Goal: Task Accomplishment & Management: Complete application form

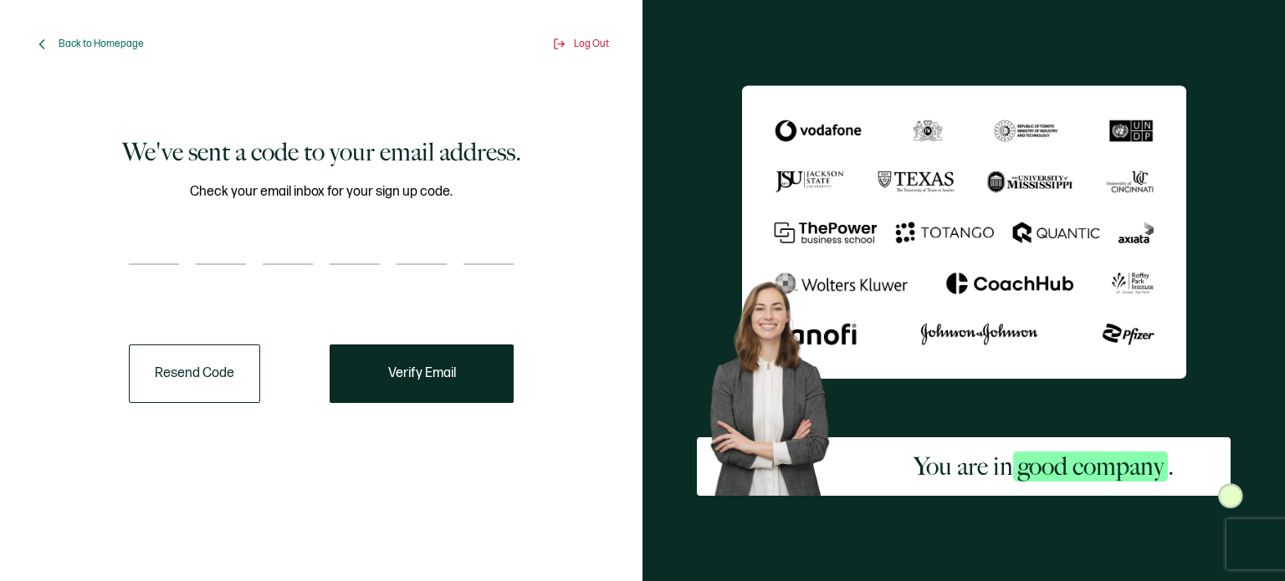
click at [258, 225] on div "Check your email inbox for your sign up code." at bounding box center [321, 233] width 385 height 105
click at [183, 230] on div "Check your email inbox for your sign up code." at bounding box center [321, 233] width 385 height 105
click at [164, 240] on input "number" at bounding box center [154, 248] width 50 height 33
type input "9"
type input "3"
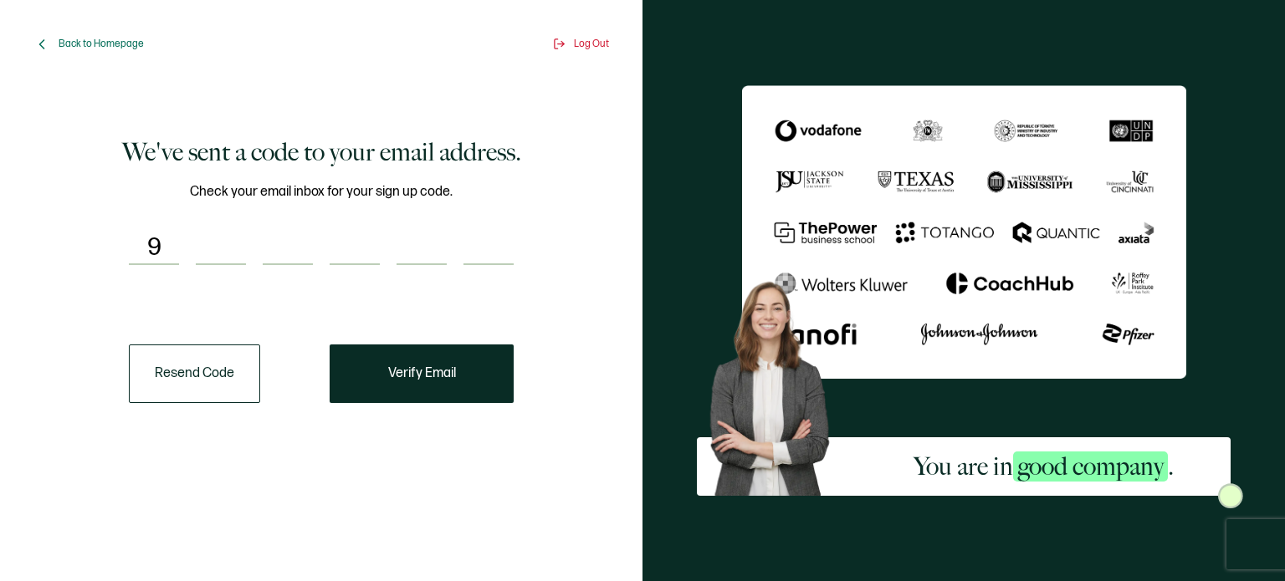
type input "6"
type input "3"
type input "9"
type input "4"
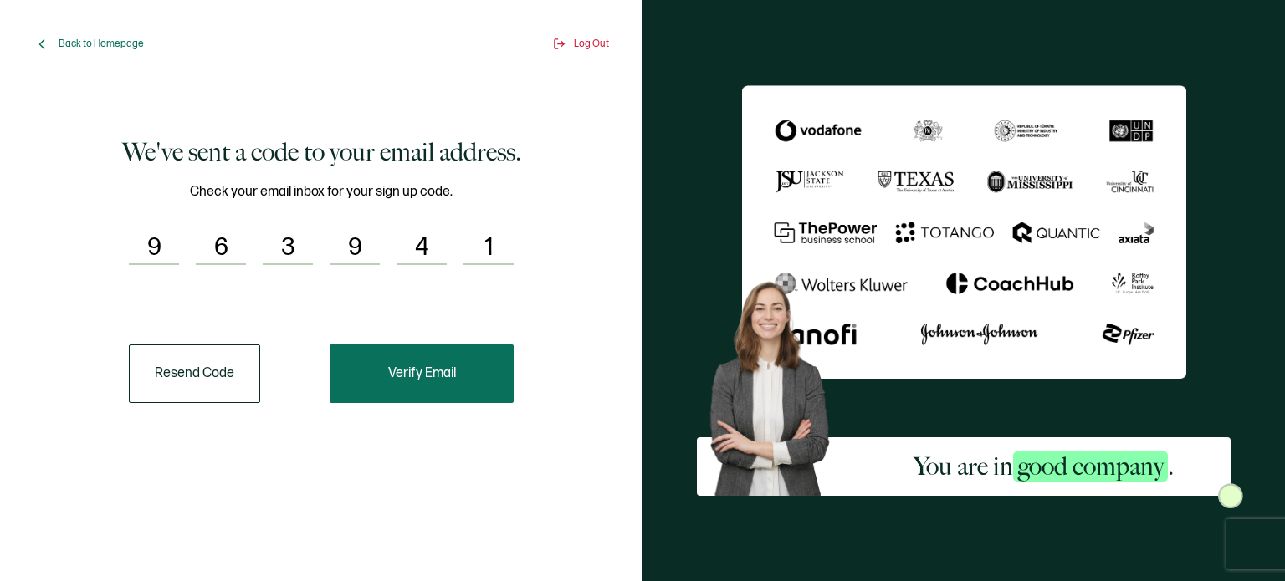
type input "1"
click at [377, 383] on button "Verify Email" at bounding box center [422, 374] width 184 height 59
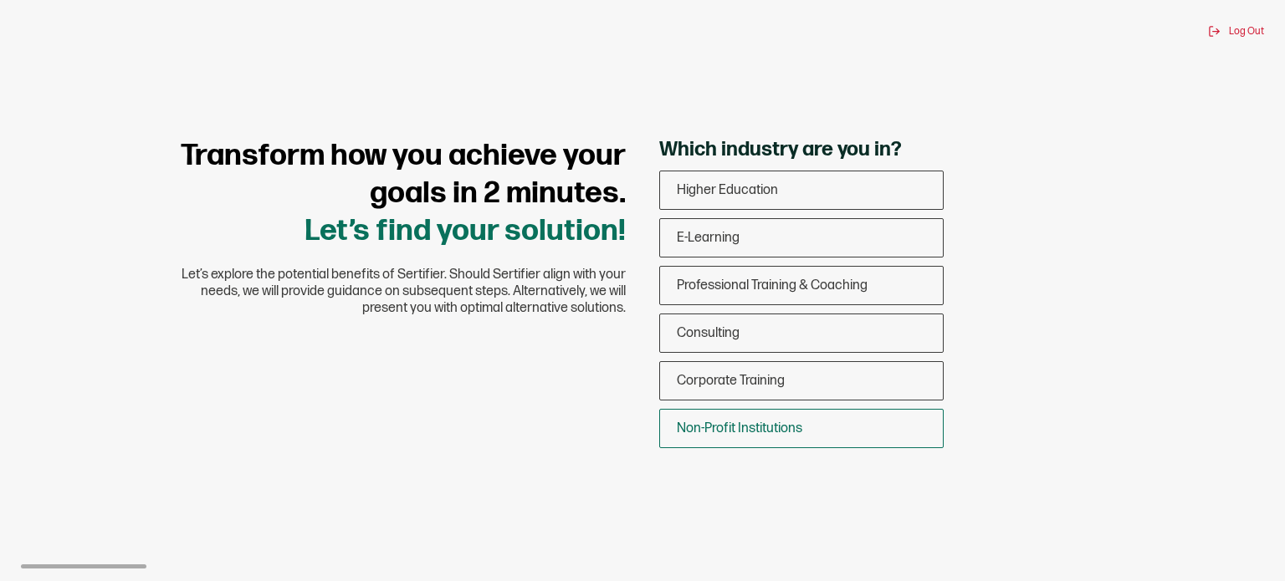
click at [774, 426] on span "Non-Profit Institutions" at bounding box center [739, 429] width 125 height 16
click at [0, 0] on input "Non-Profit Institutions" at bounding box center [0, 0] width 0 height 0
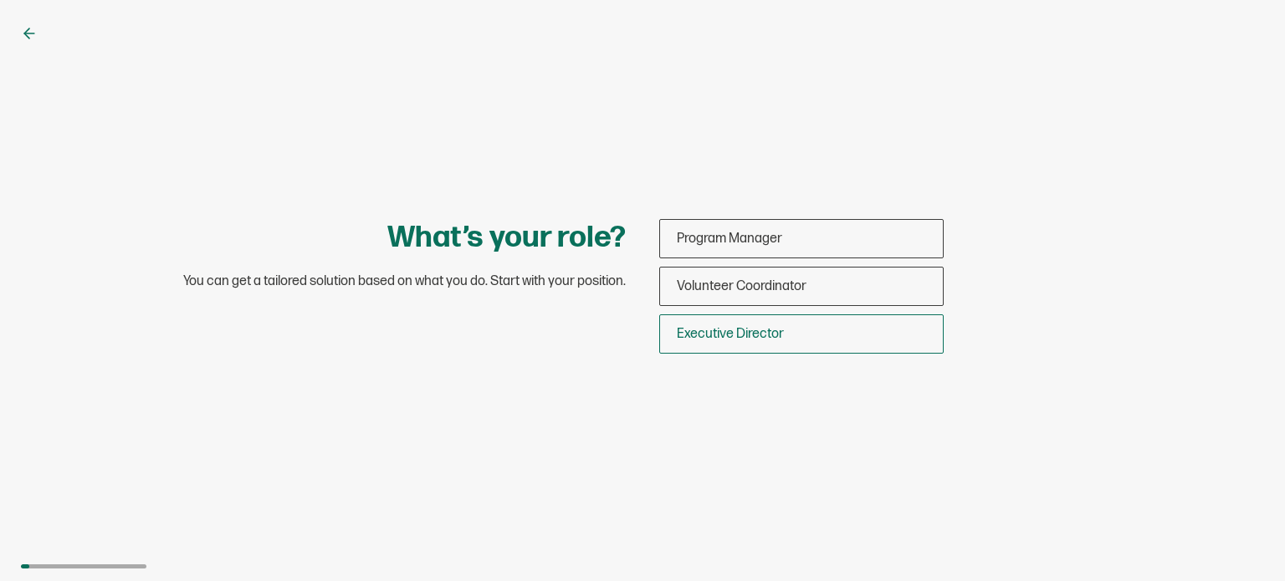
click at [722, 332] on span "Executive Director" at bounding box center [730, 334] width 107 height 16
click at [0, 0] on input "Executive Director" at bounding box center [0, 0] width 0 height 0
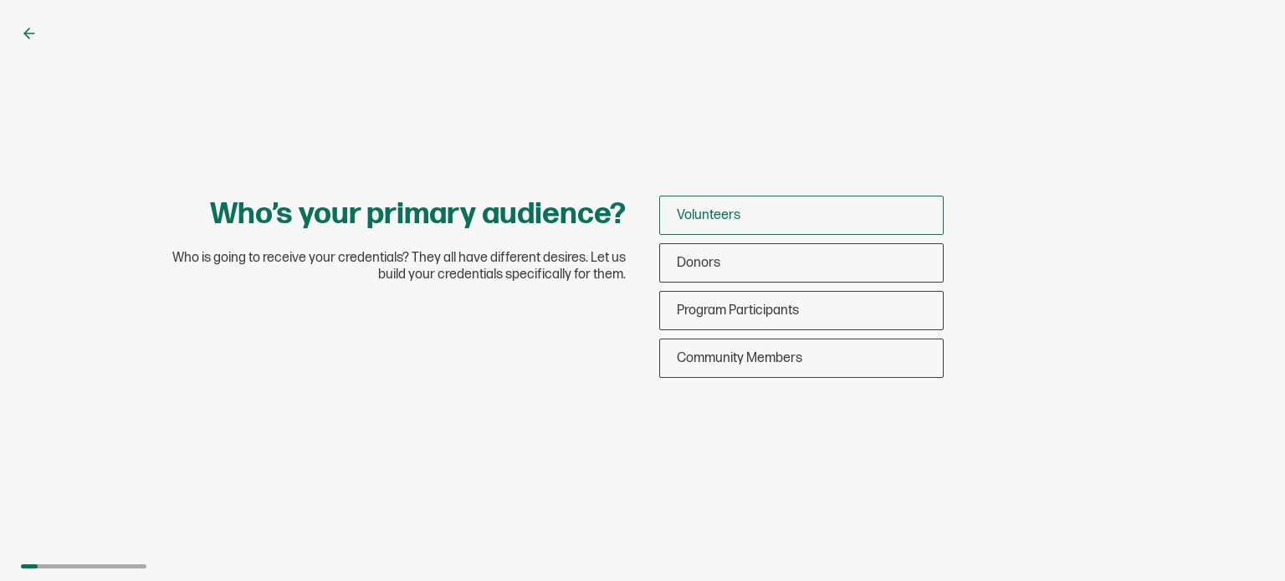
click at [696, 217] on span "Volunteers" at bounding box center [709, 215] width 64 height 16
click at [0, 0] on input "Volunteers" at bounding box center [0, 0] width 0 height 0
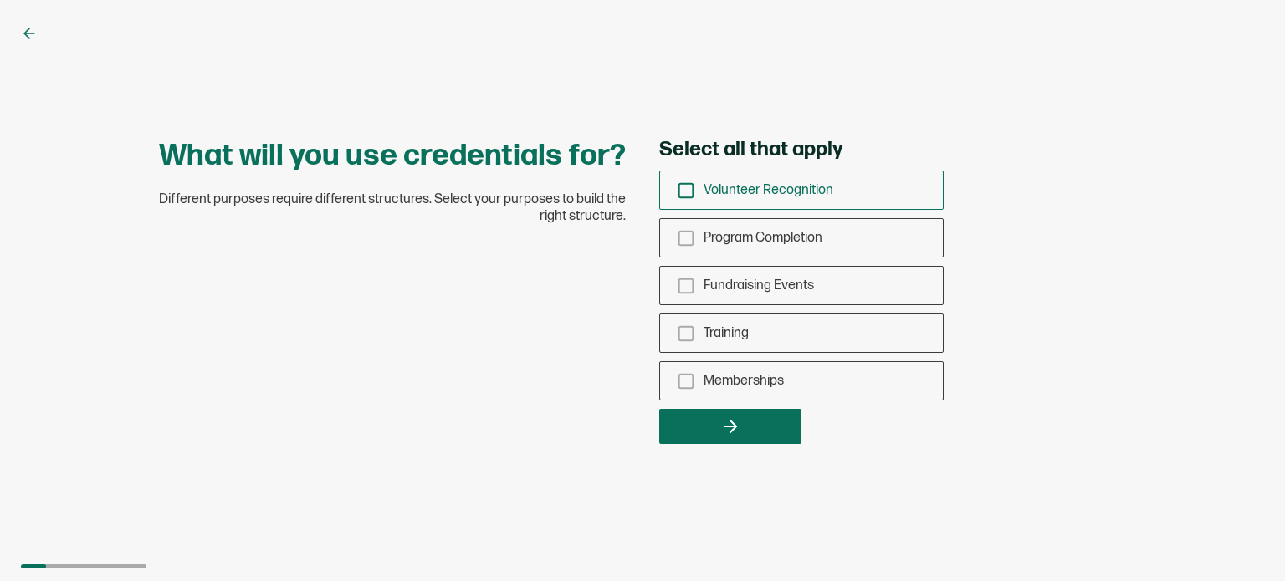
click at [683, 186] on icon "checkbox-group" at bounding box center [686, 190] width 18 height 18
click at [0, 0] on input "Volunteer Recognition" at bounding box center [0, 0] width 0 height 0
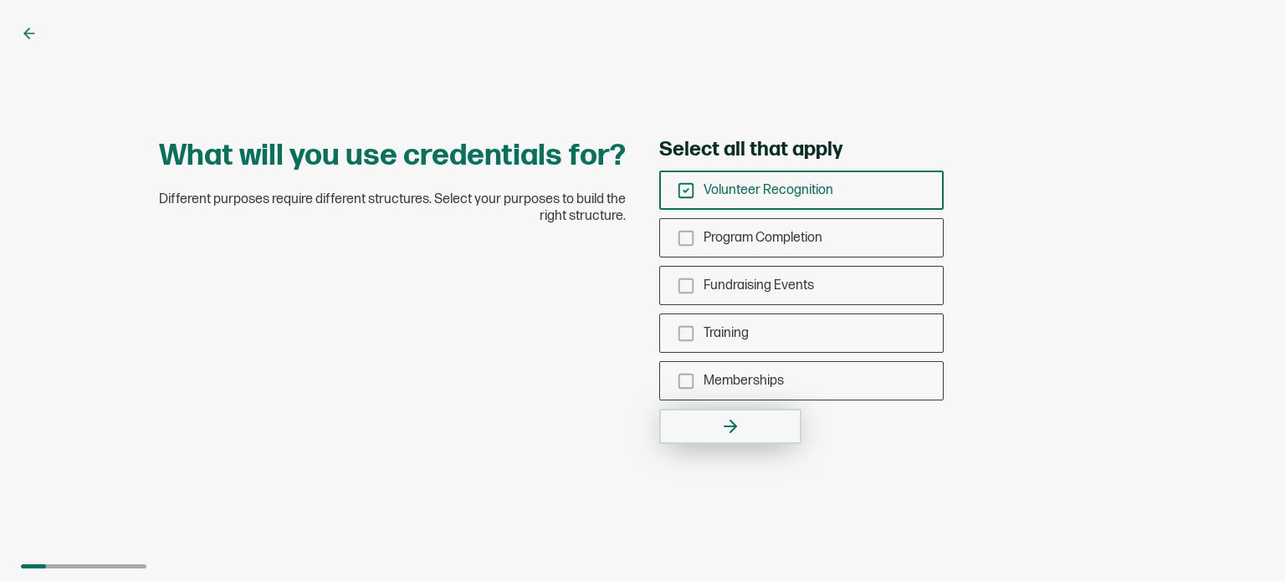
click at [724, 427] on icon "button" at bounding box center [730, 427] width 12 height 0
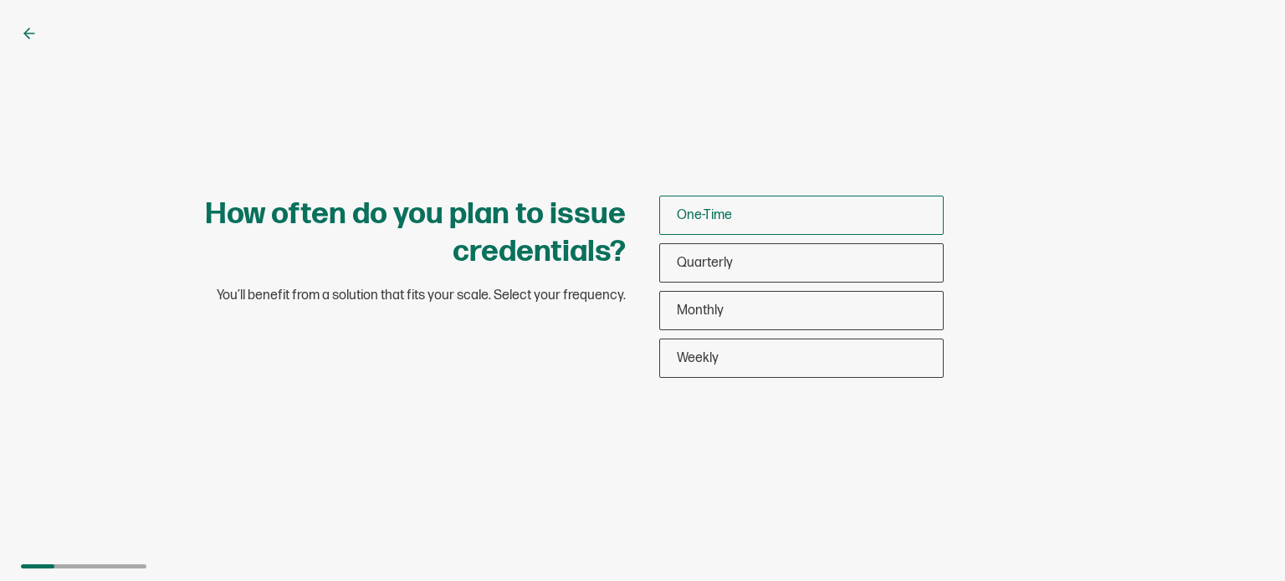
click at [747, 217] on div "One-Time" at bounding box center [801, 215] width 283 height 39
click at [0, 0] on input "One-Time" at bounding box center [0, 0] width 0 height 0
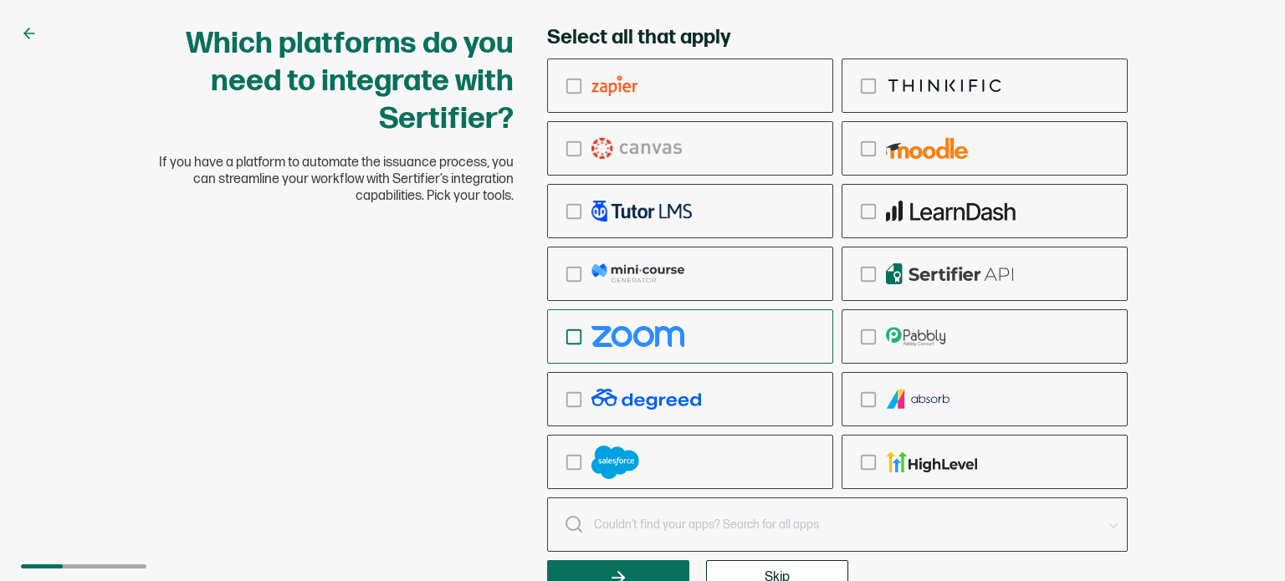
click at [572, 347] on div "checkbox-group" at bounding box center [690, 336] width 284 height 39
click at [0, 0] on input "checkbox-group" at bounding box center [0, 0] width 0 height 0
click at [565, 328] on icon "checkbox-group" at bounding box center [574, 337] width 18 height 18
click at [0, 0] on input "checkbox-group" at bounding box center [0, 0] width 0 height 0
click at [775, 567] on button "Skip" at bounding box center [777, 577] width 142 height 35
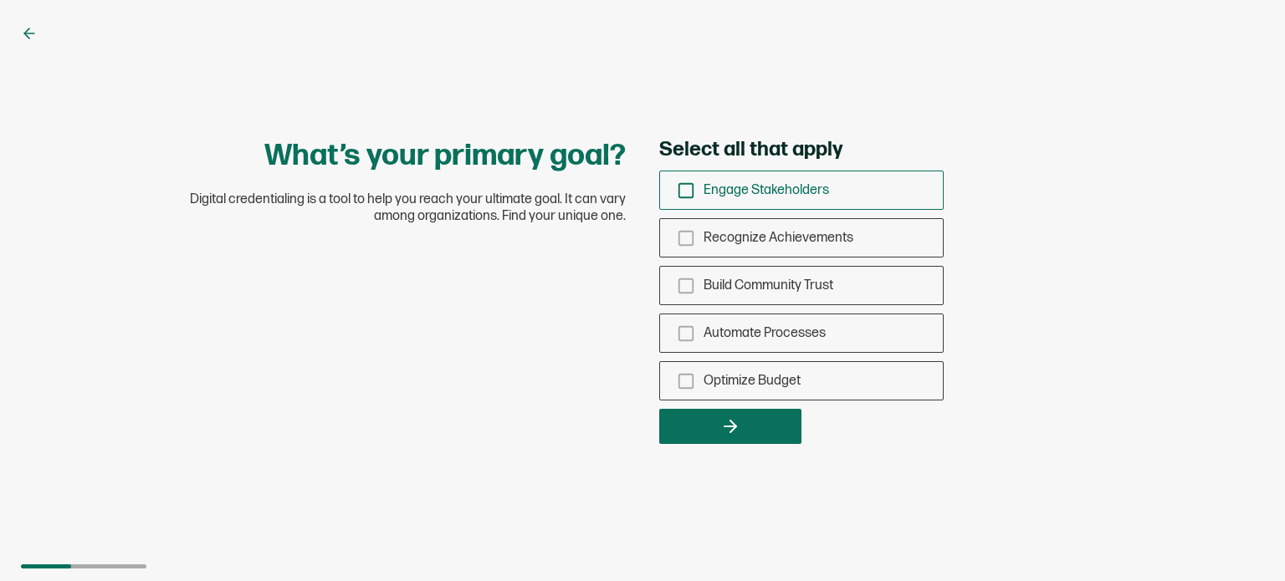
click at [683, 193] on icon "checkbox-group" at bounding box center [686, 190] width 18 height 18
click at [0, 0] on input "Engage Stakeholders" at bounding box center [0, 0] width 0 height 0
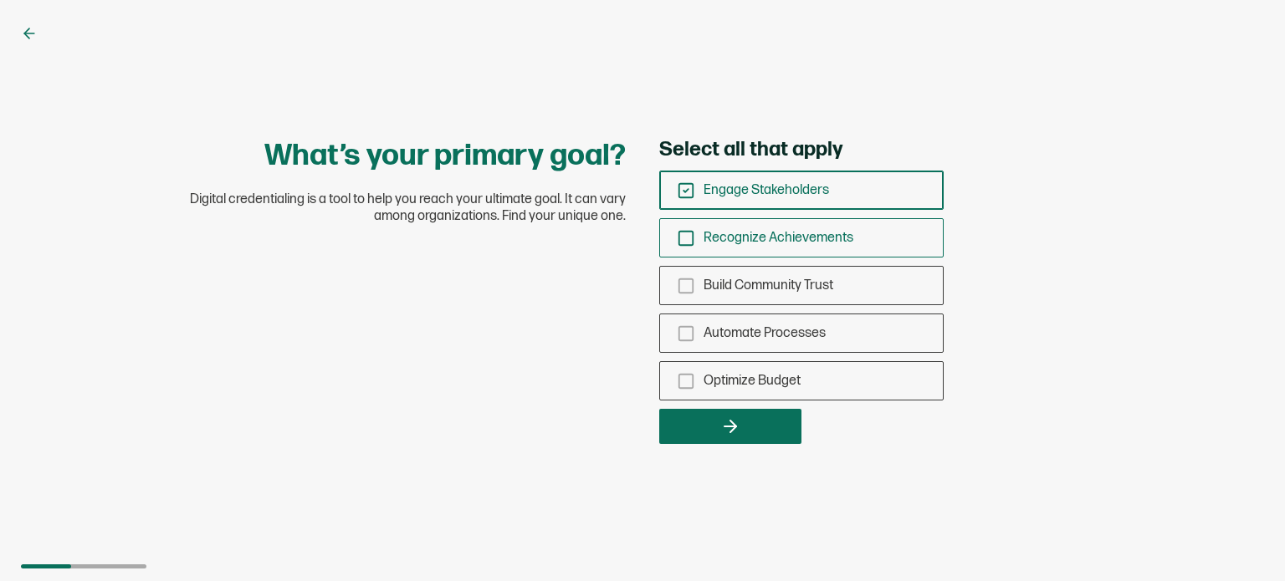
click at [683, 238] on icon "checkbox-group" at bounding box center [686, 238] width 18 height 18
click at [0, 0] on input "Recognize Achievements" at bounding box center [0, 0] width 0 height 0
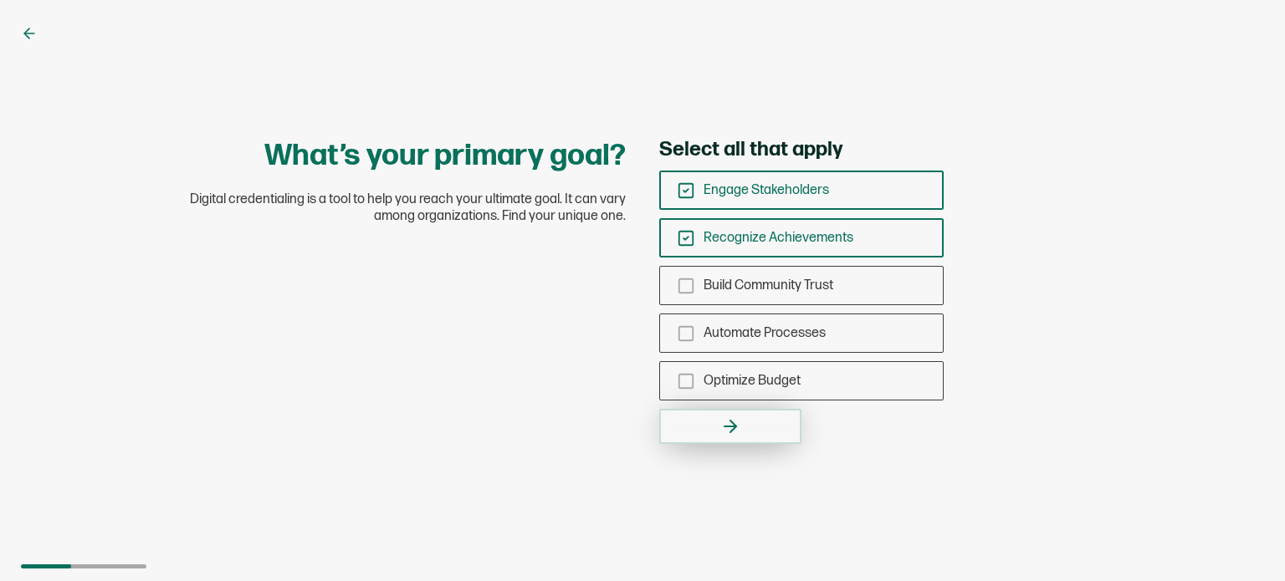
click at [734, 422] on icon "button" at bounding box center [730, 427] width 20 height 20
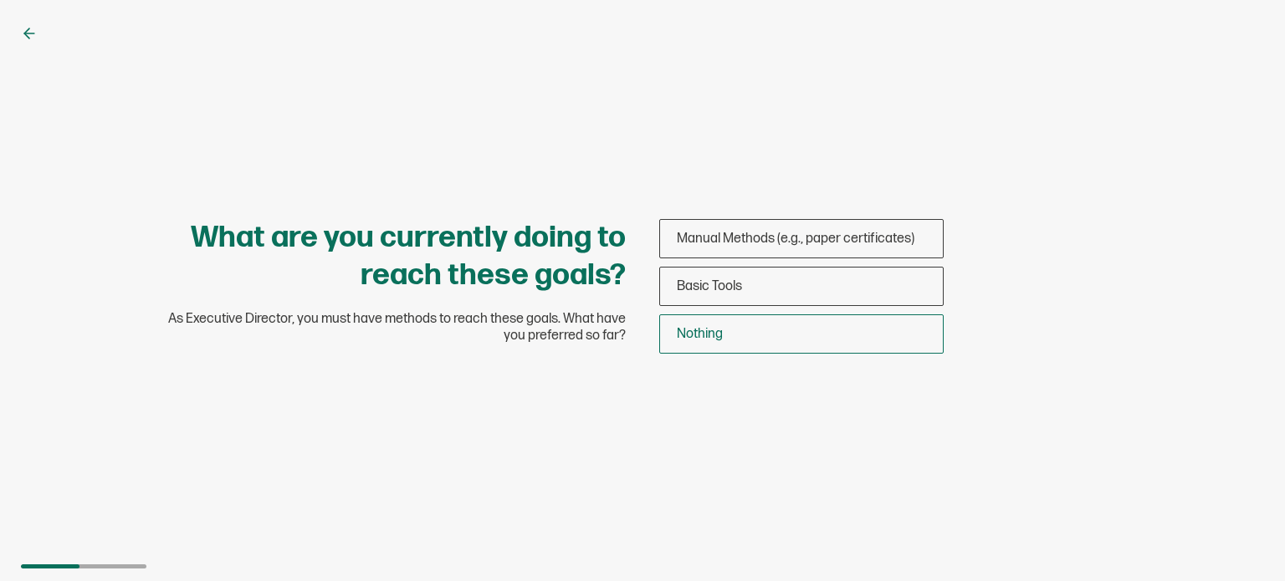
click at [760, 320] on div "Nothing" at bounding box center [801, 333] width 283 height 39
click at [0, 0] on input "Nothing" at bounding box center [0, 0] width 0 height 0
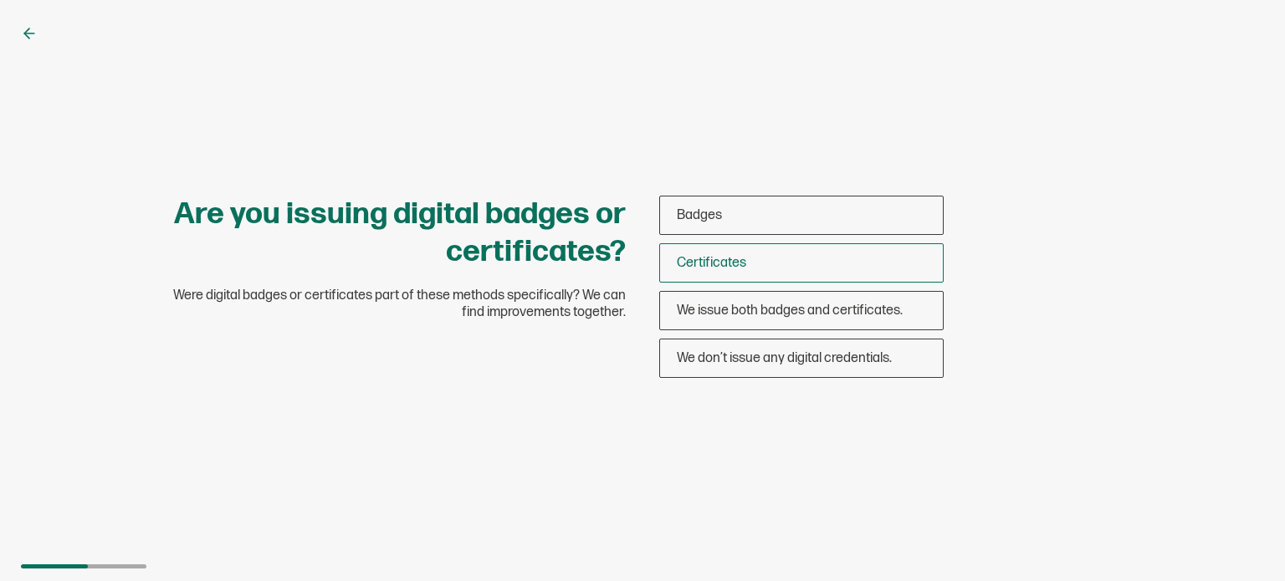
click at [748, 251] on div "Certificates" at bounding box center [801, 262] width 283 height 39
click at [0, 0] on input "Certificates" at bounding box center [0, 0] width 0 height 0
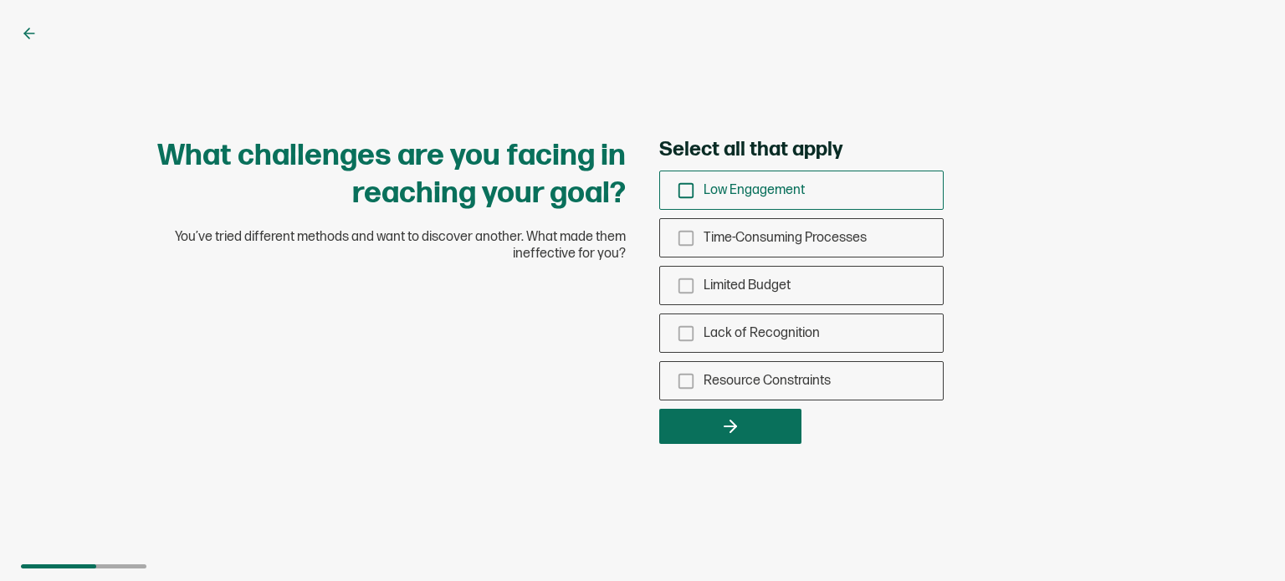
click at [693, 183] on rect "checkbox-group" at bounding box center [686, 190] width 14 height 14
click at [0, 0] on input "Low Engagement" at bounding box center [0, 0] width 0 height 0
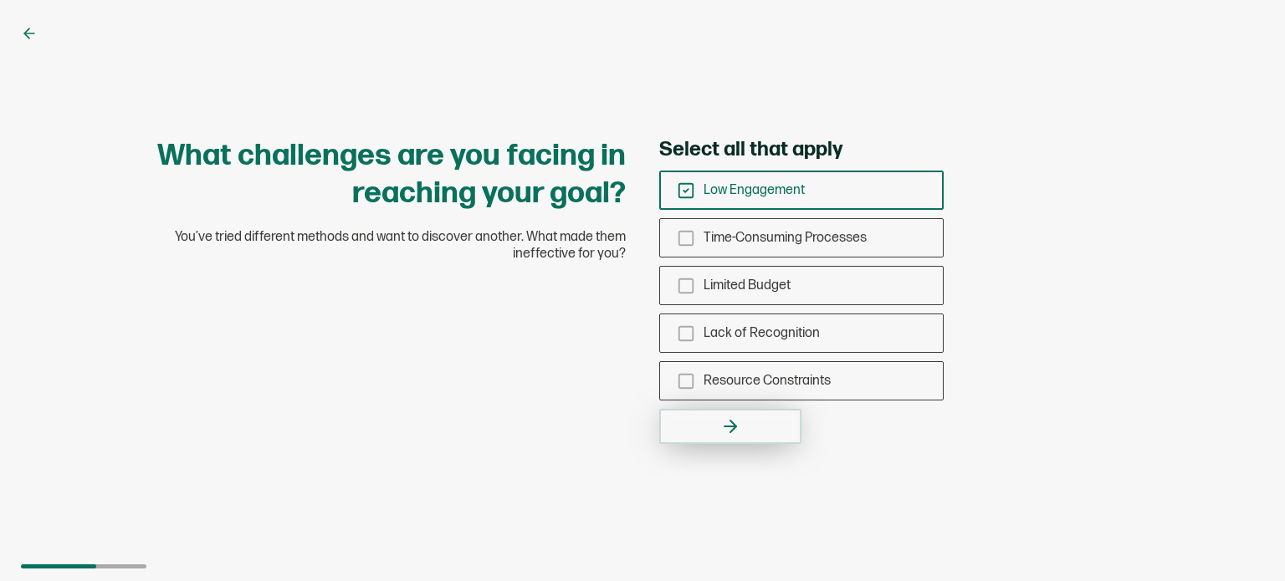
click at [761, 421] on button "button" at bounding box center [730, 426] width 142 height 35
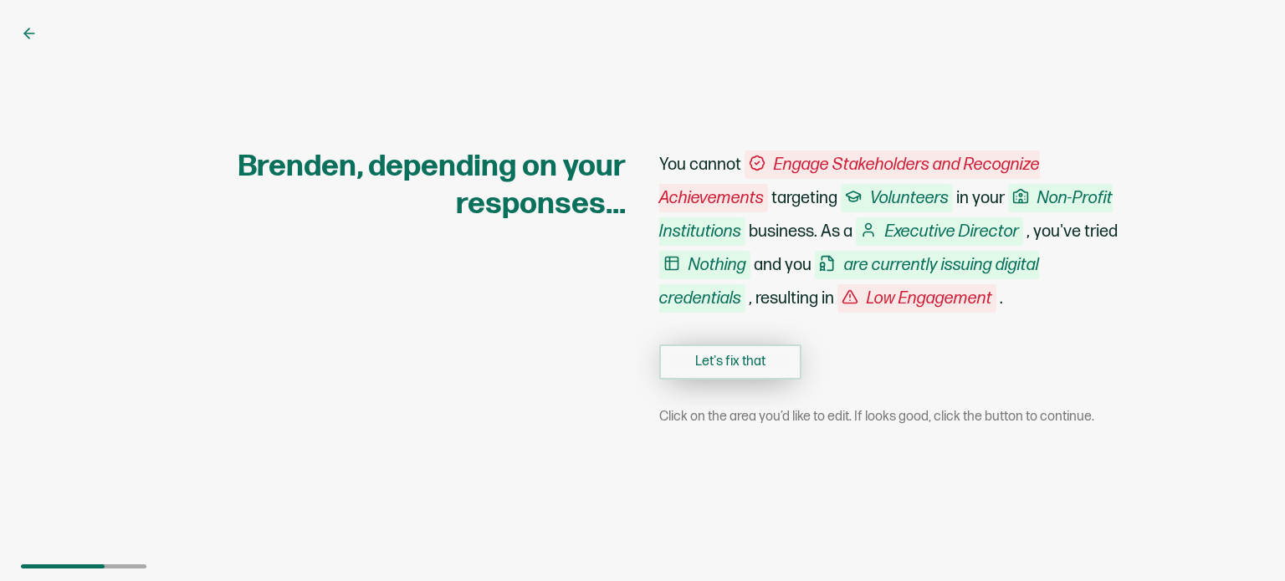
click at [756, 371] on button "Let's fix that" at bounding box center [730, 362] width 142 height 35
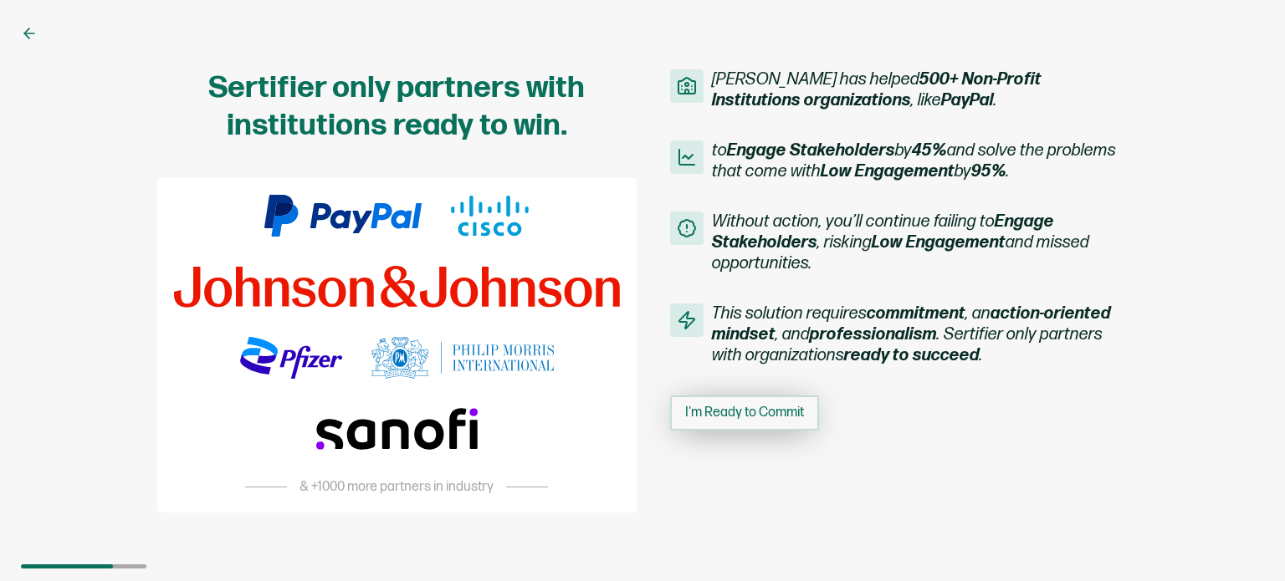
click at [743, 422] on button "I'm Ready to Commit" at bounding box center [744, 413] width 149 height 35
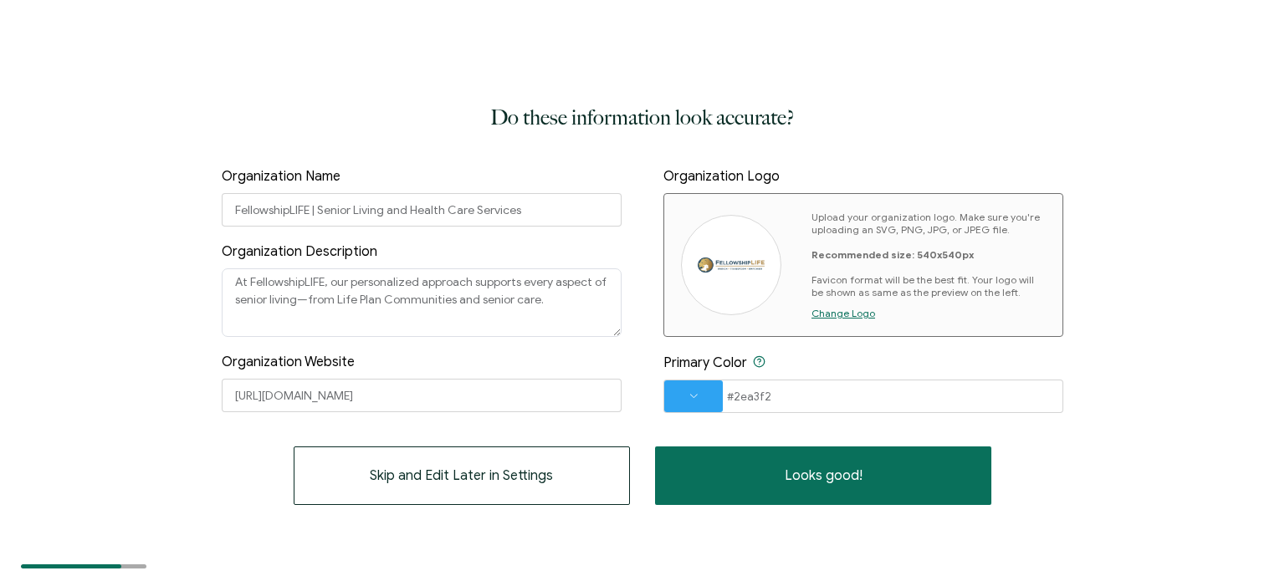
click at [812, 509] on div "Do these information look accurate? Organization Name FellowshipLIFE | Senior L…" at bounding box center [642, 290] width 1285 height 581
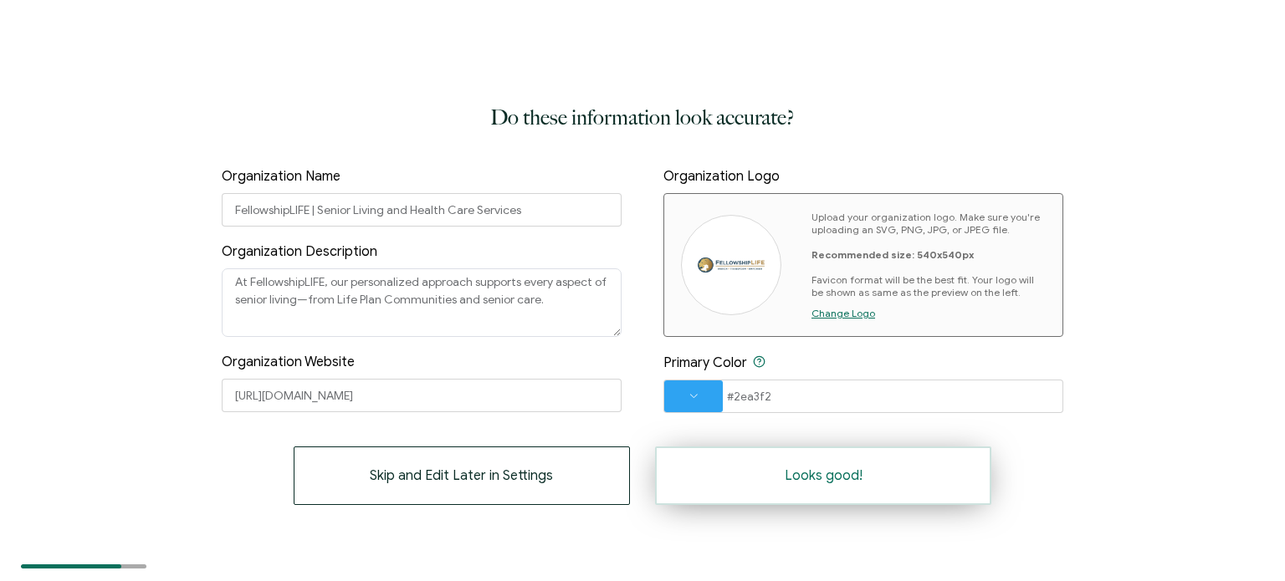
click at [816, 478] on span "Looks good!" at bounding box center [824, 475] width 78 height 13
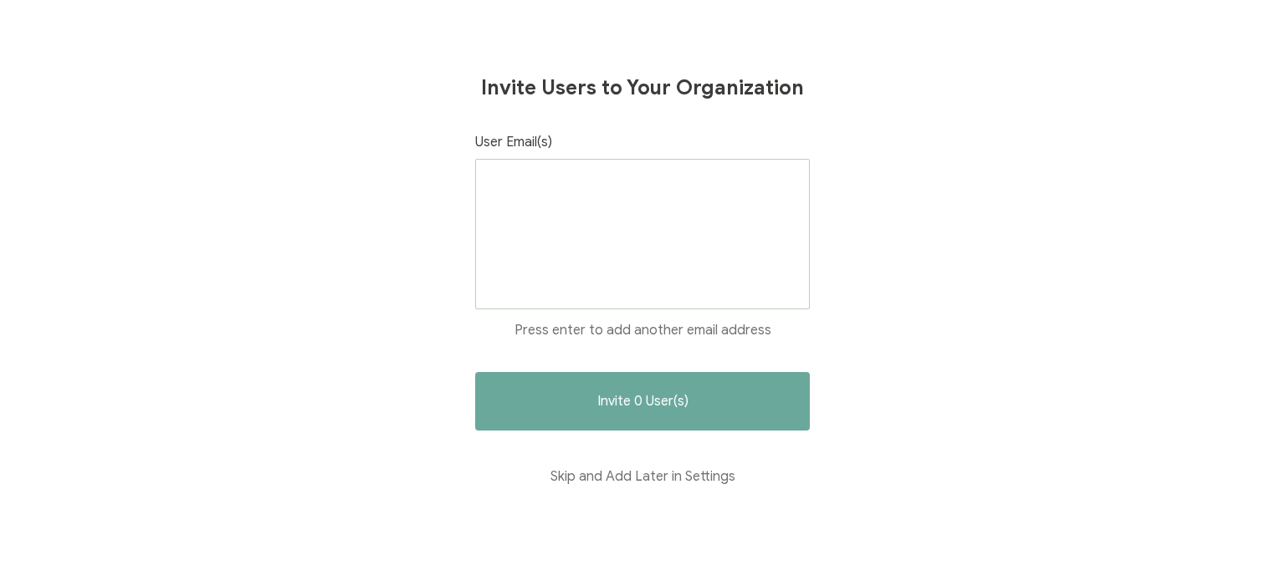
click at [829, 468] on div "Invite Users to Your Organization User Email(s) Press enter to add another emai…" at bounding box center [642, 290] width 1285 height 581
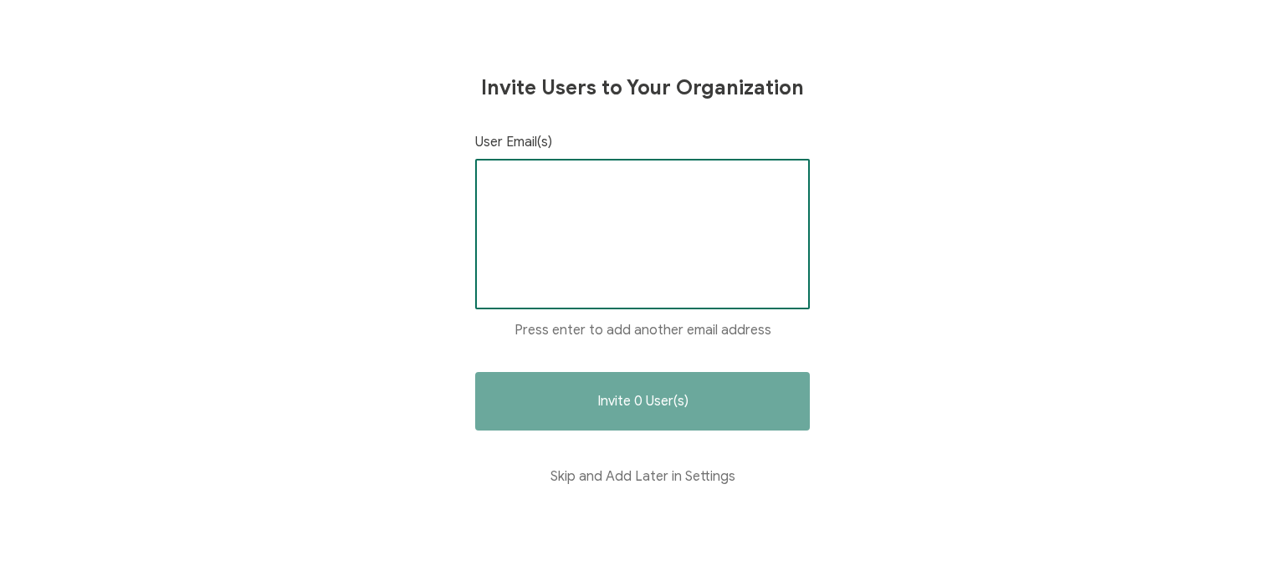
click at [532, 175] on input "text" at bounding box center [642, 185] width 306 height 25
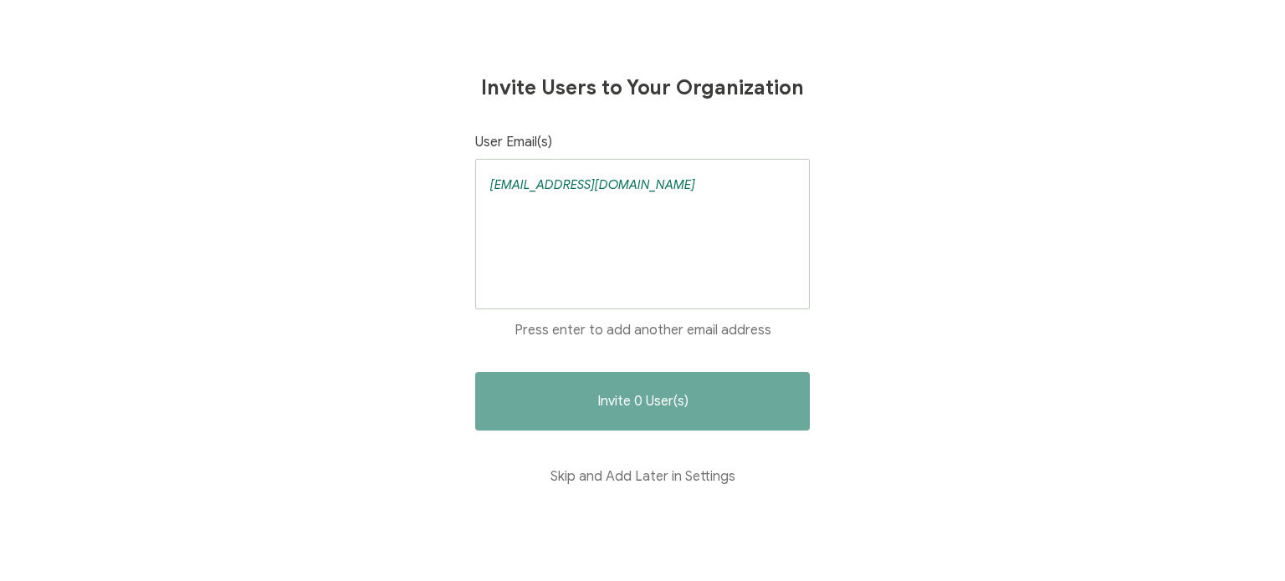
click at [716, 217] on div "[EMAIL_ADDRESS][DOMAIN_NAME]" at bounding box center [642, 234] width 335 height 151
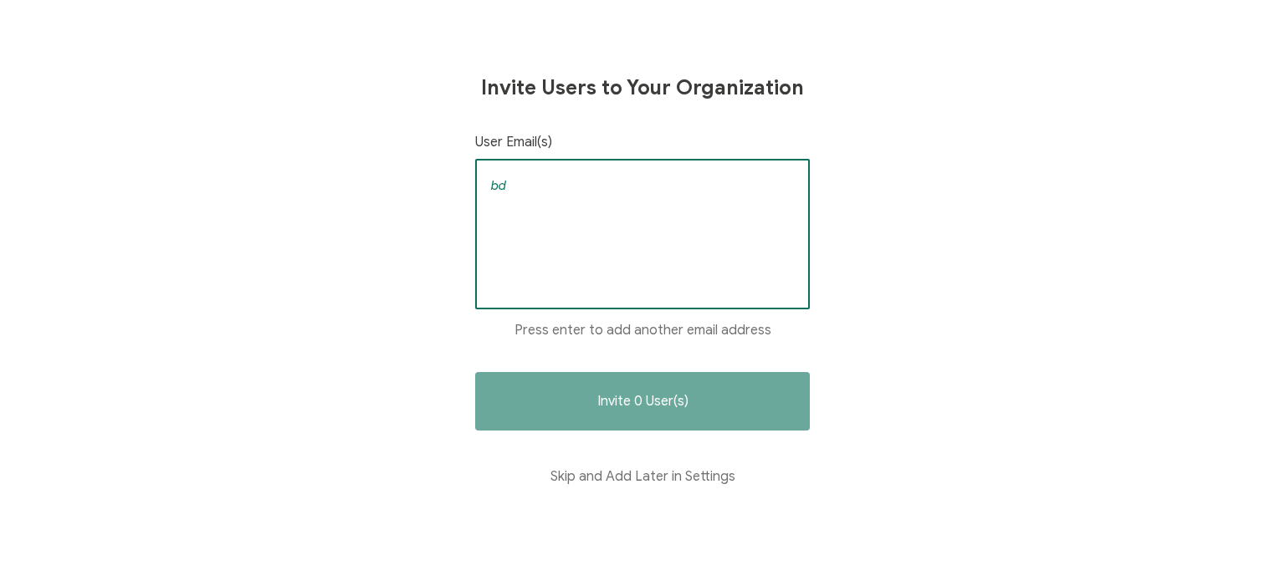
type input "b"
type input "[EMAIL_ADDRESS][DOMAIN_NAME]"
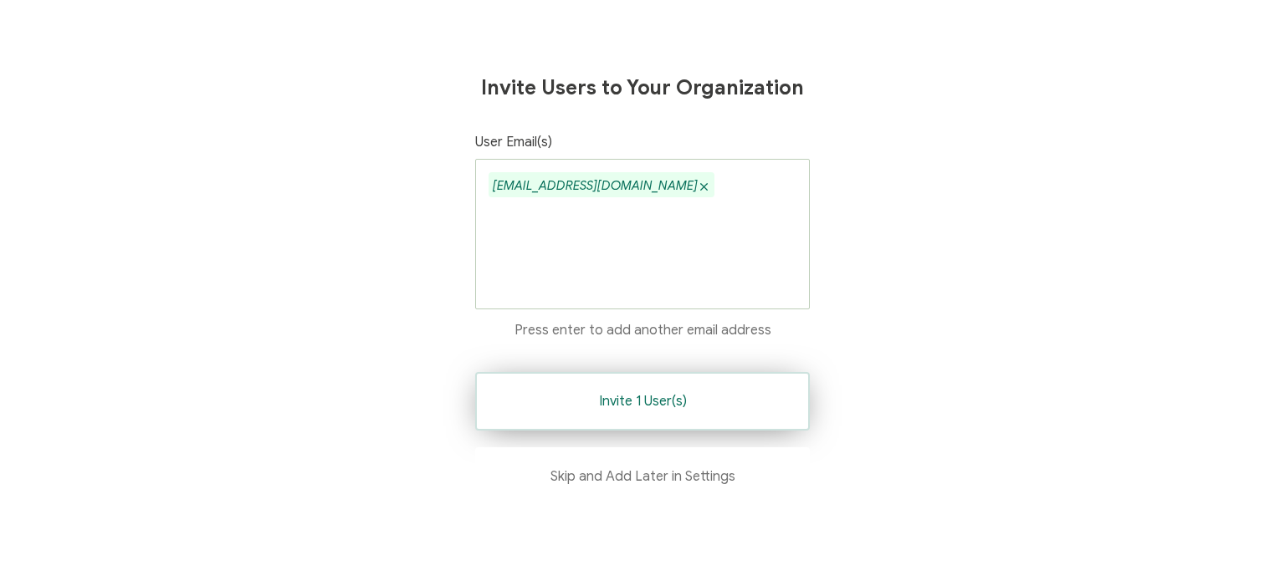
click at [667, 401] on span "Invite 1 User(s)" at bounding box center [643, 401] width 88 height 13
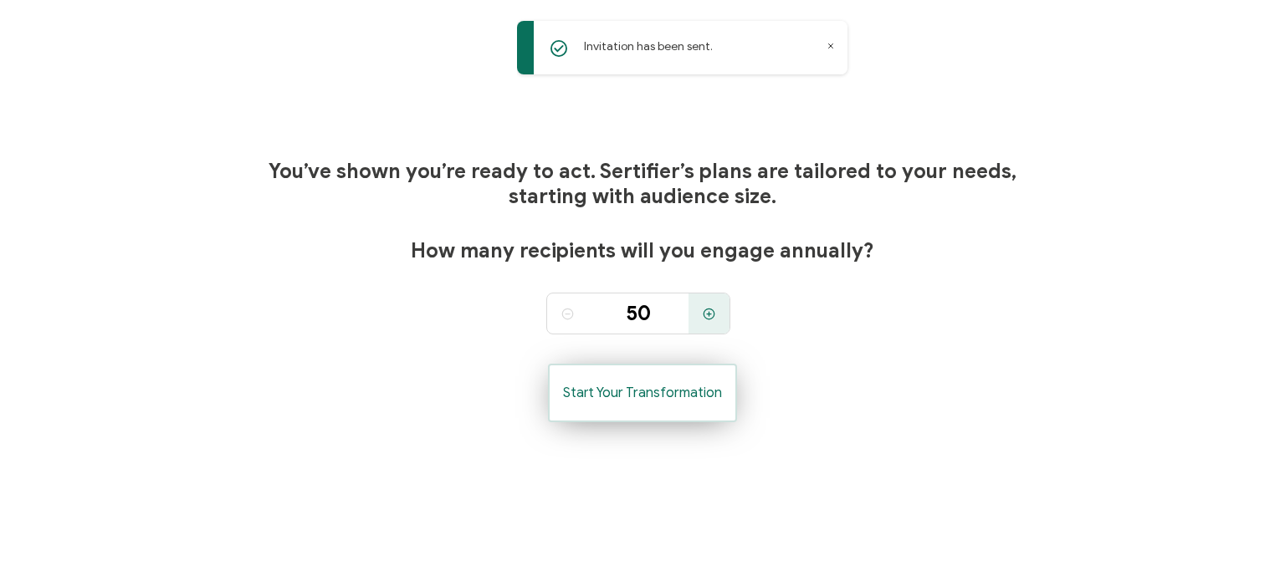
click at [671, 394] on span "Start Your Transformation" at bounding box center [642, 392] width 159 height 13
